Goal: Task Accomplishment & Management: Manage account settings

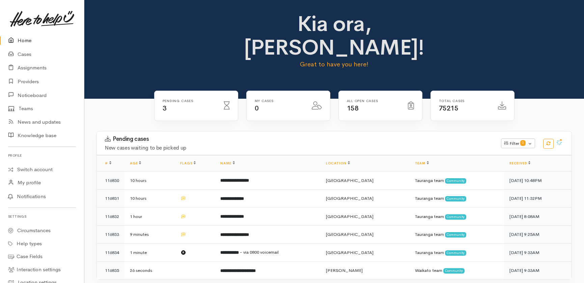
scroll to position [52, 0]
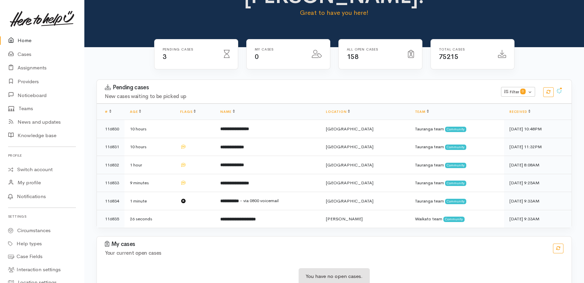
click at [23, 44] on link "Home" at bounding box center [42, 41] width 84 height 14
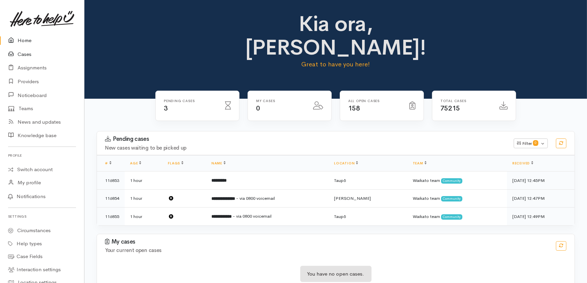
click at [25, 50] on link "Cases" at bounding box center [42, 55] width 84 height 14
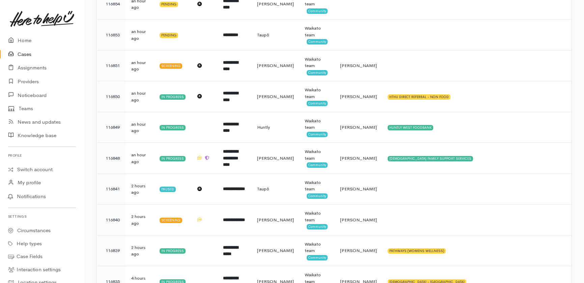
scroll to position [188, 0]
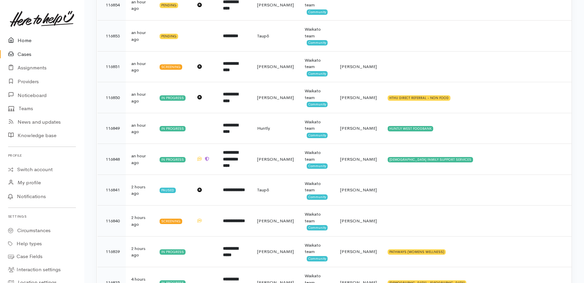
click at [25, 40] on link "Home" at bounding box center [42, 41] width 84 height 14
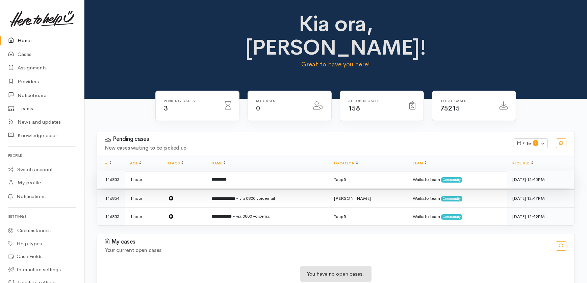
click at [172, 171] on td at bounding box center [184, 180] width 44 height 18
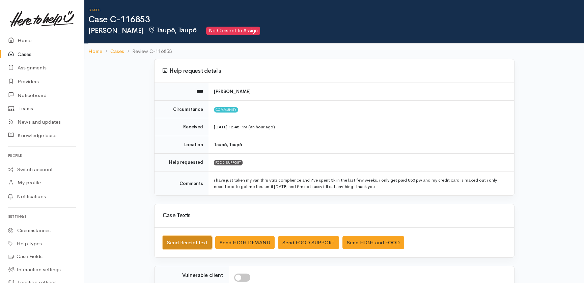
click at [176, 243] on button "Send Receipt text" at bounding box center [187, 243] width 49 height 14
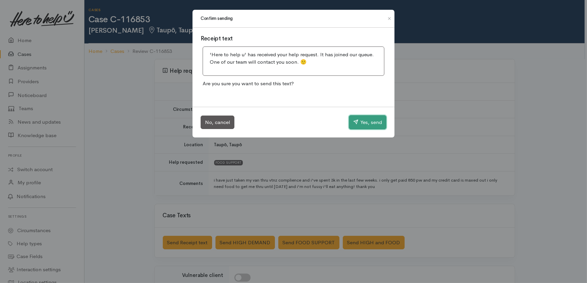
click at [372, 121] on button "Yes, send" at bounding box center [367, 122] width 37 height 14
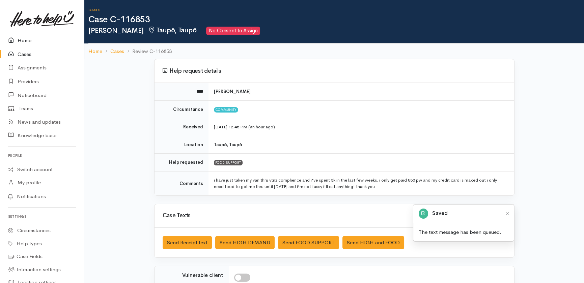
click at [20, 40] on link "Home" at bounding box center [42, 41] width 84 height 14
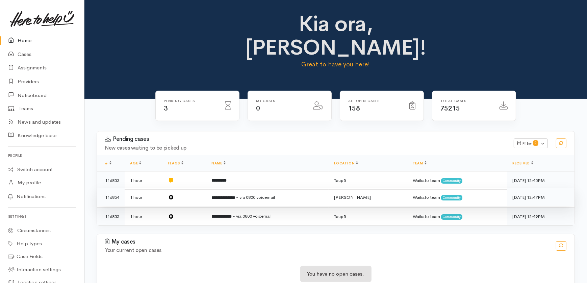
click at [235, 196] on b "**********" at bounding box center [223, 198] width 24 height 4
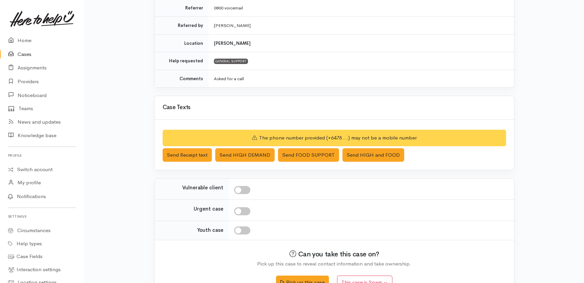
scroll to position [155, 0]
